Goal: Task Accomplishment & Management: Manage account settings

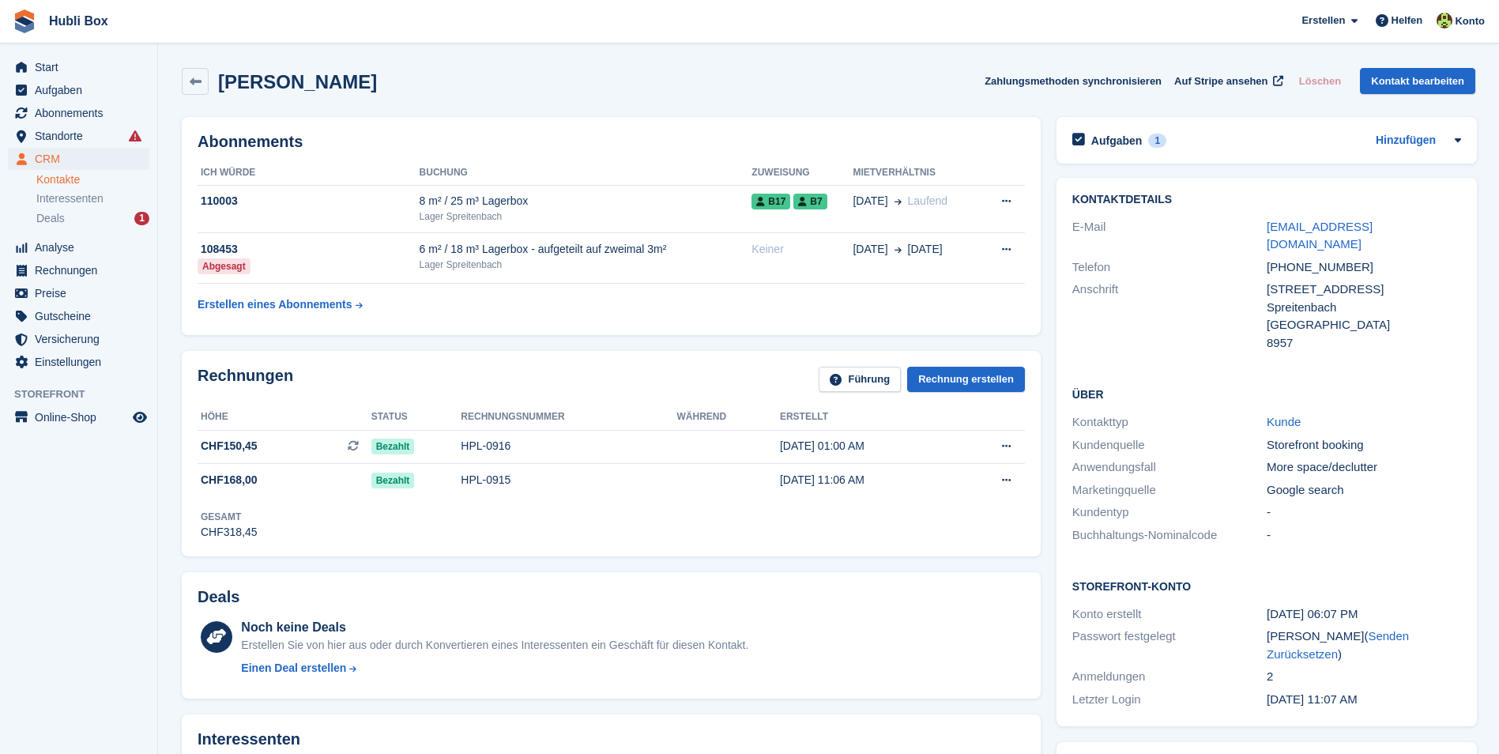
click at [111, 391] on span "Storefront" at bounding box center [85, 394] width 143 height 16
click at [119, 58] on span "Start" at bounding box center [82, 67] width 95 height 22
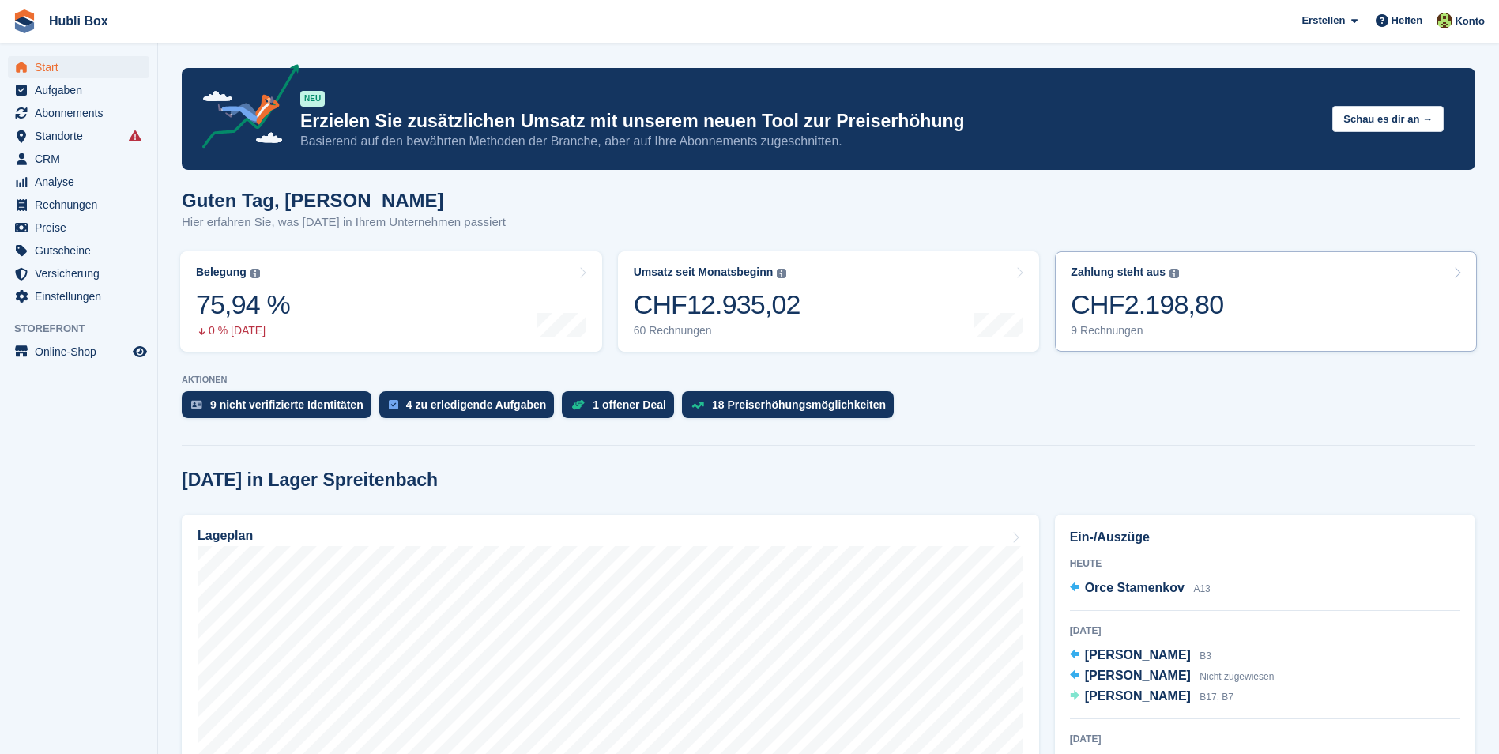
click at [1346, 301] on link "Zahlung steht aus Der gesamte ausstehende Saldo aller offenen Rechnungen. CHF2.…" at bounding box center [1266, 301] width 422 height 100
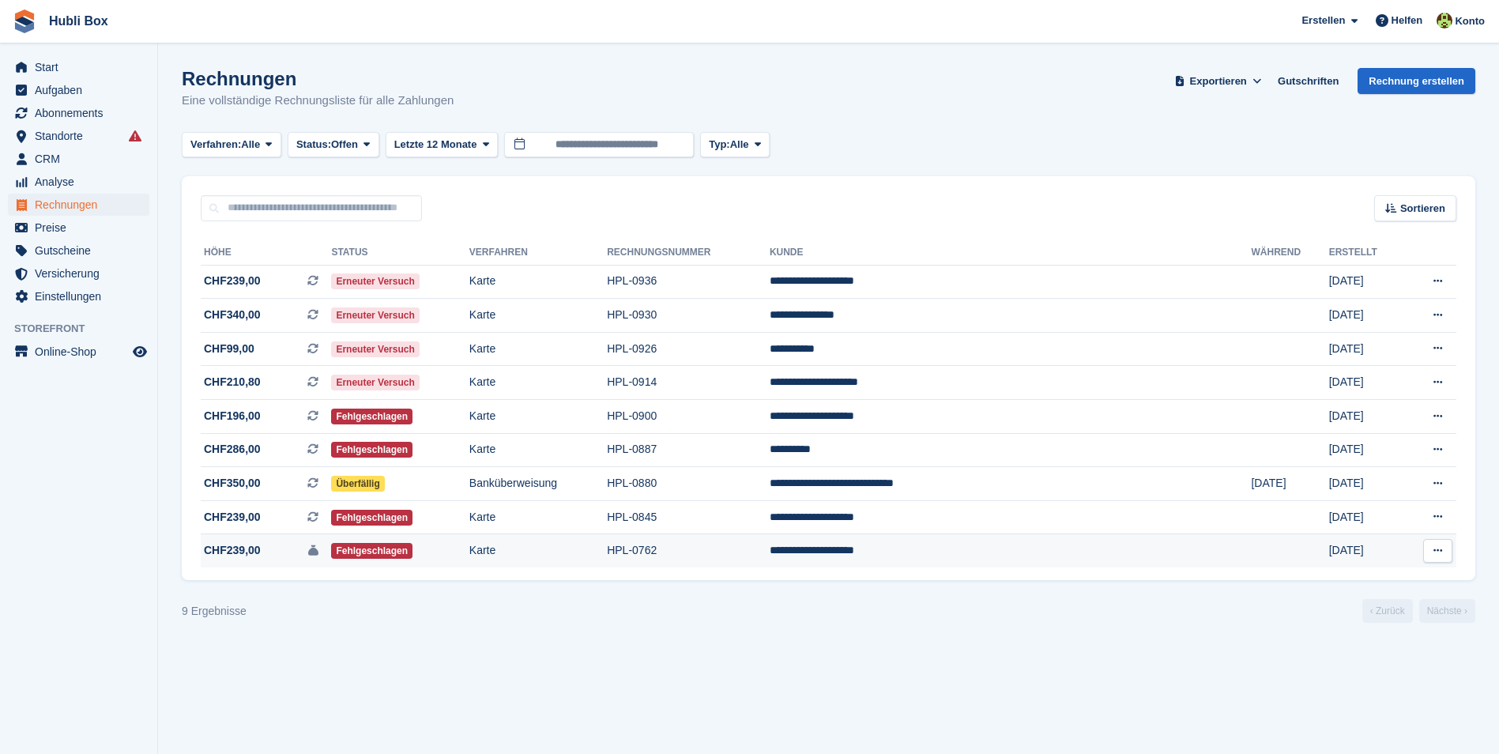
click at [604, 543] on td "Karte" at bounding box center [537, 550] width 137 height 33
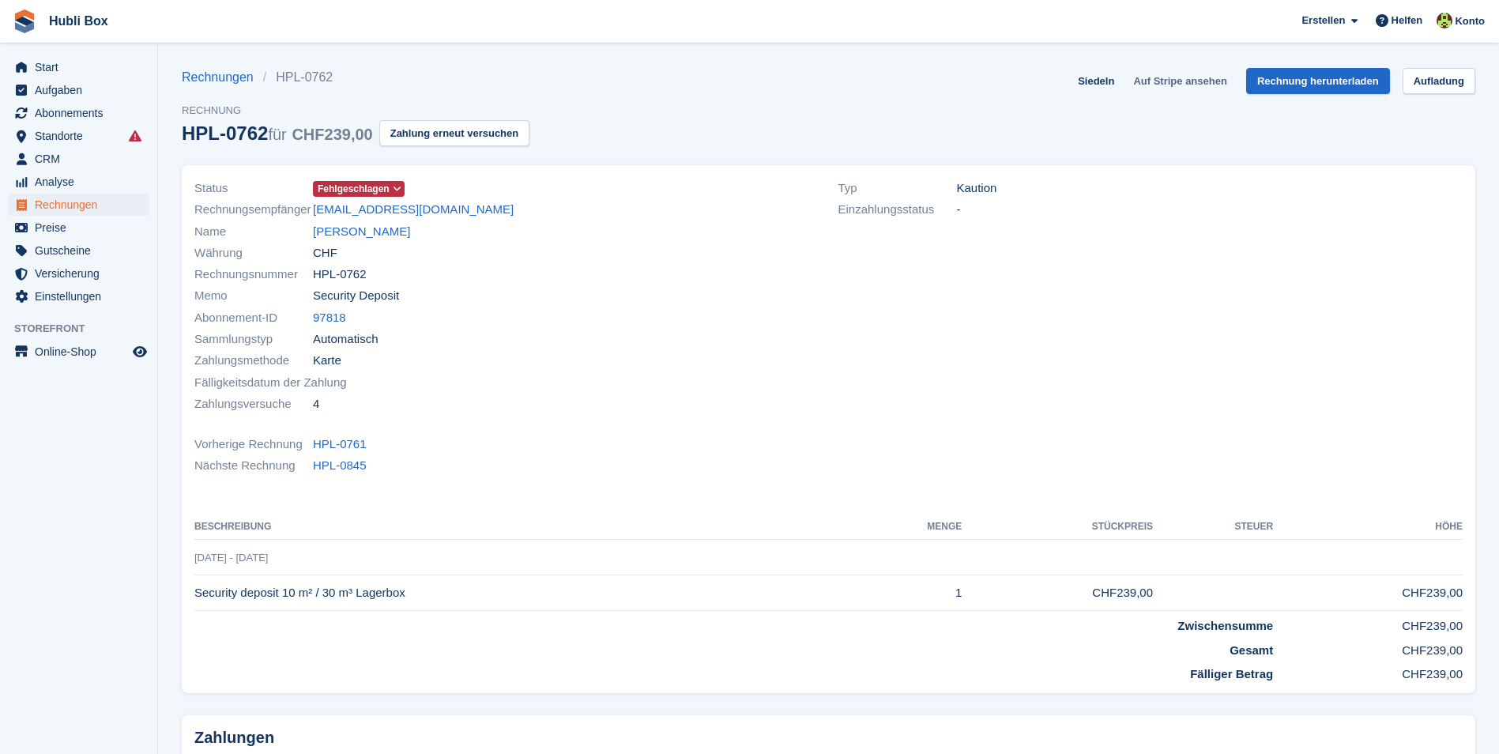
click at [1190, 70] on link "Auf Stripe ansehen" at bounding box center [1180, 81] width 106 height 26
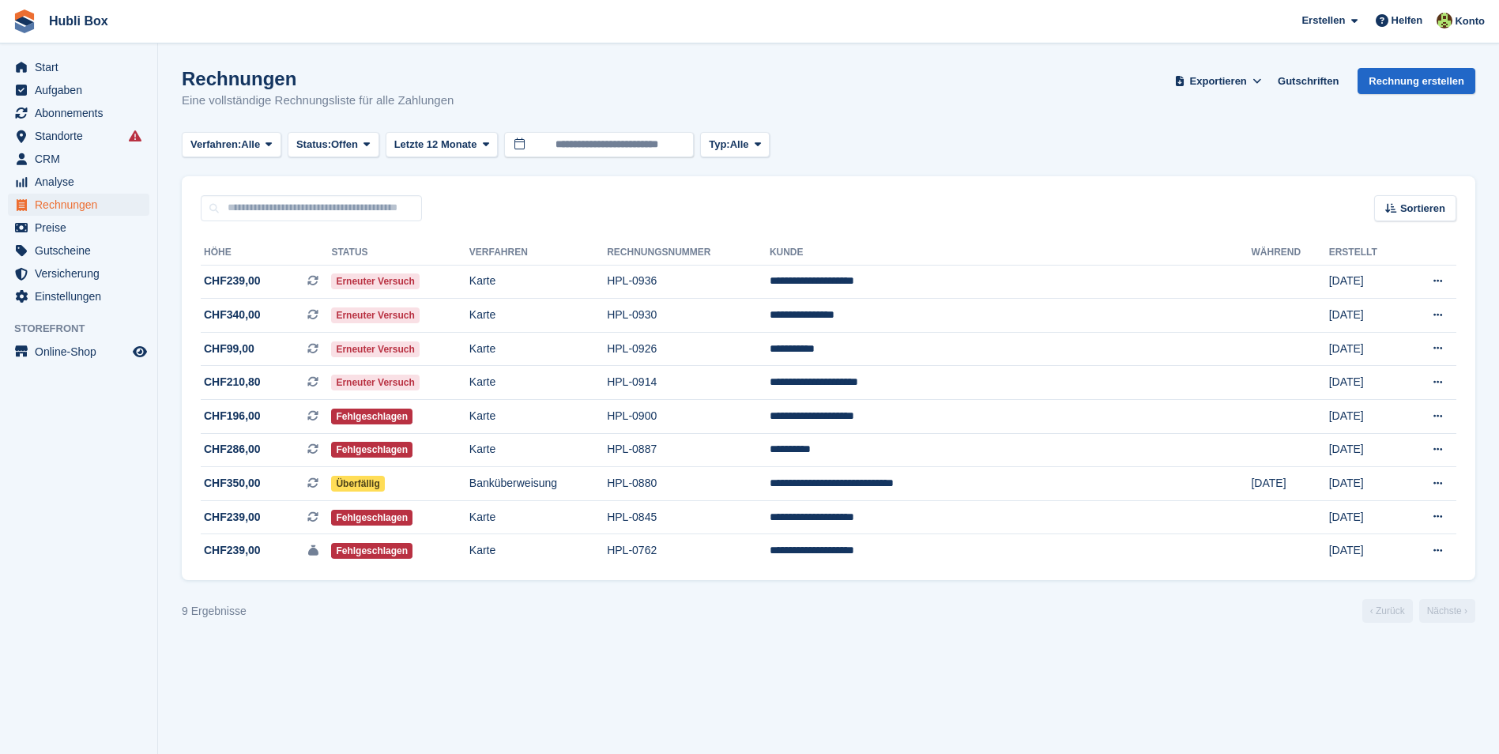
click at [540, 98] on div "Rechnungen Eine vollständige Rechnungsliste für alle Zahlungen Exportieren Expo…" at bounding box center [829, 98] width 1294 height 61
click at [409, 206] on input "text" at bounding box center [311, 208] width 221 height 26
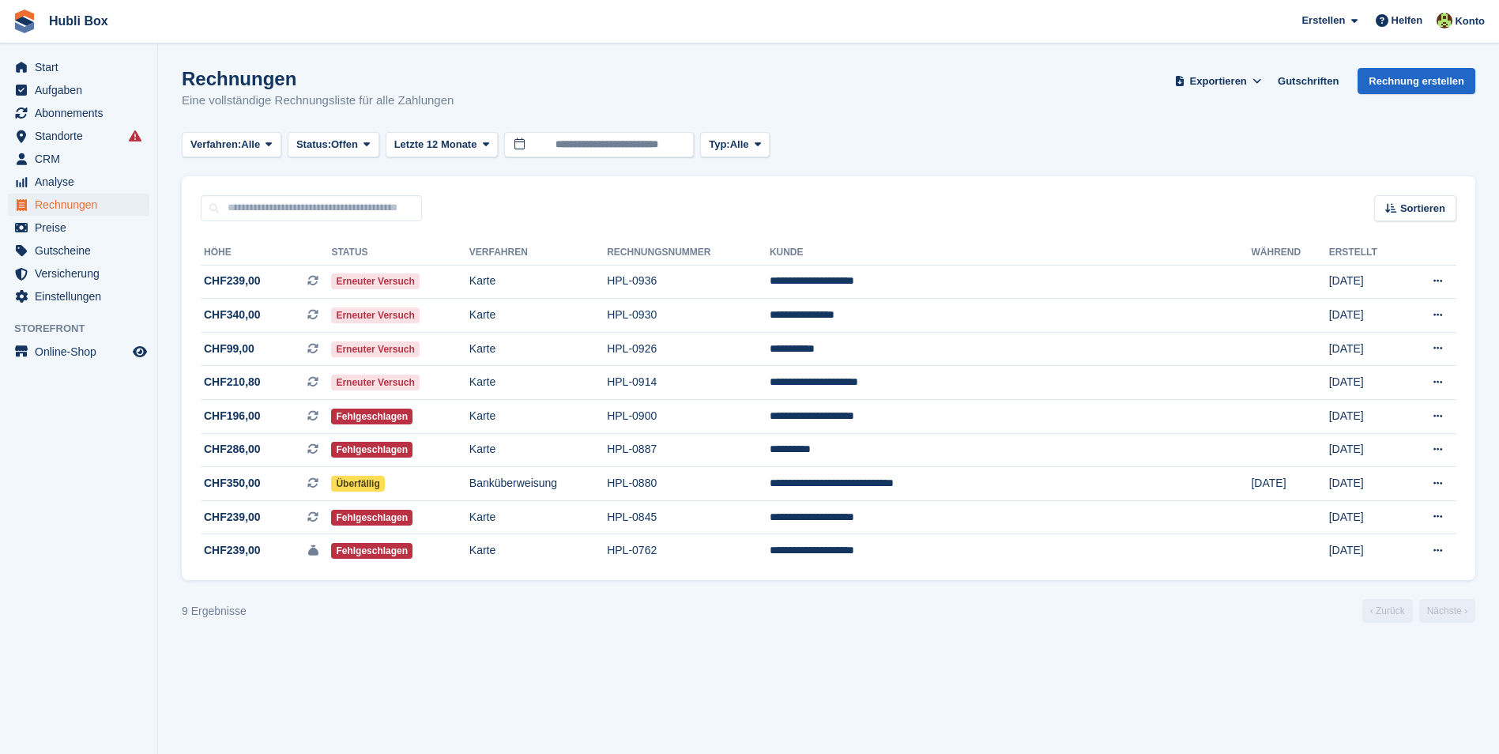
click at [484, 205] on div "Sortieren Sort by Erstellungsdatum [GEOGRAPHIC_DATA] (älteste zuerst) Erstellt …" at bounding box center [829, 198] width 1294 height 45
drag, startPoint x: 465, startPoint y: 102, endPoint x: 173, endPoint y: 77, distance: 292.7
click at [173, 77] on section "Rechnungen Eine vollständige Rechnungsliste für alle Zahlungen Exportieren Expo…" at bounding box center [828, 377] width 1341 height 754
click at [274, 79] on h1 "Rechnungen" at bounding box center [318, 78] width 272 height 21
